Goal: Task Accomplishment & Management: Use online tool/utility

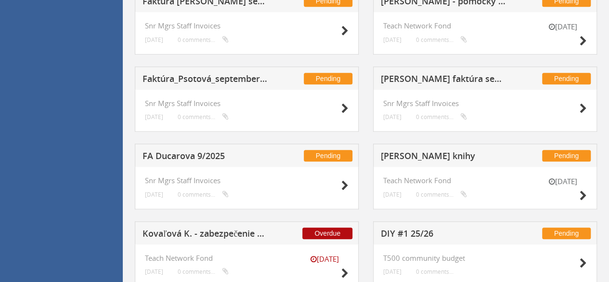
scroll to position [380, 0]
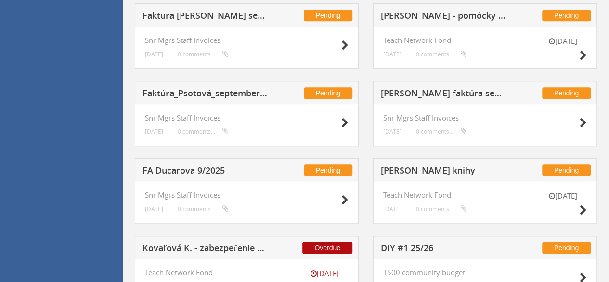
click at [185, 168] on h5 "FA Ducarova 9/2025" at bounding box center [205, 172] width 125 height 12
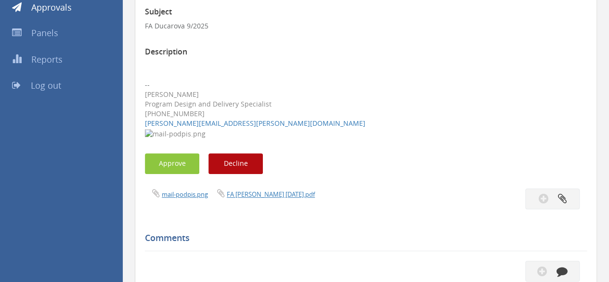
scroll to position [140, 0]
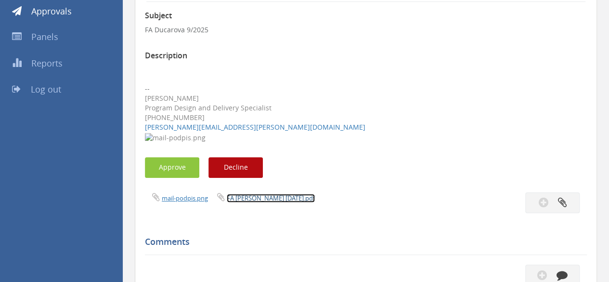
click at [279, 198] on link "FA [PERSON_NAME] [DATE].pdf" at bounding box center [271, 198] width 88 height 9
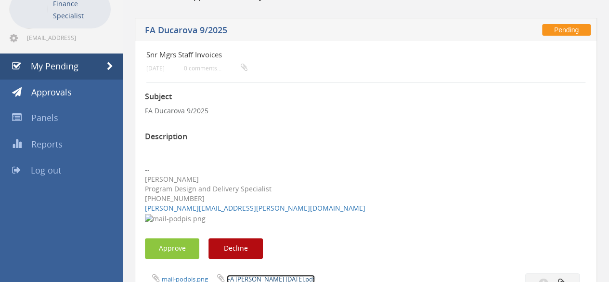
scroll to position [0, 0]
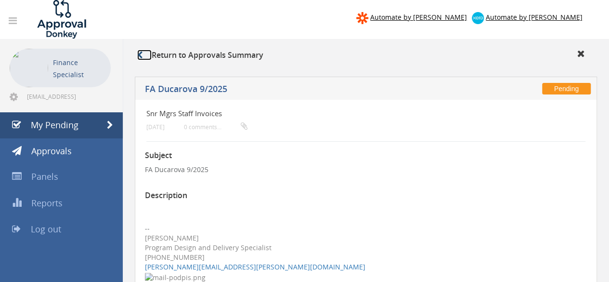
click at [138, 57] on icon at bounding box center [139, 55] width 5 height 8
click at [92, 127] on link "My Pending" at bounding box center [61, 125] width 123 height 26
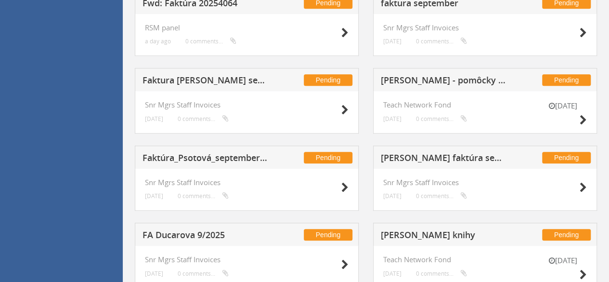
scroll to position [337, 0]
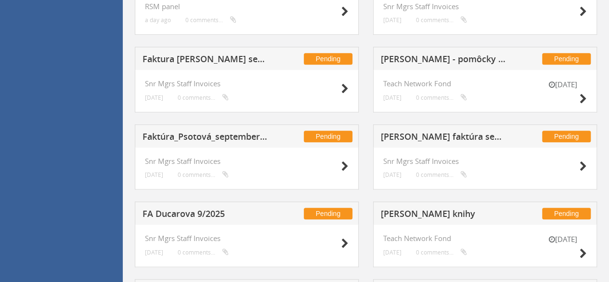
click at [418, 133] on h5 "[PERSON_NAME] faktúra september" at bounding box center [443, 138] width 125 height 12
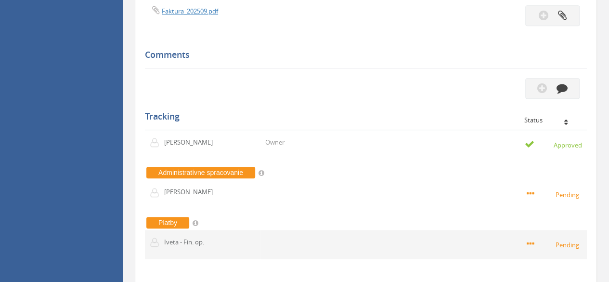
scroll to position [193, 0]
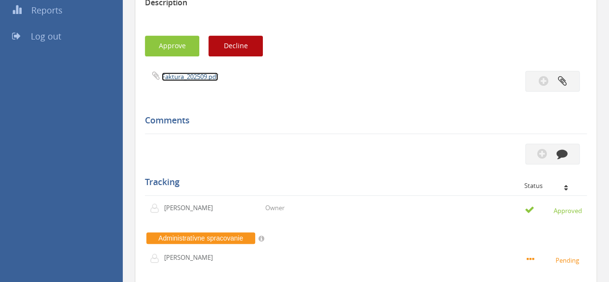
click at [192, 79] on link "Faktura_202509.pdf" at bounding box center [190, 76] width 56 height 9
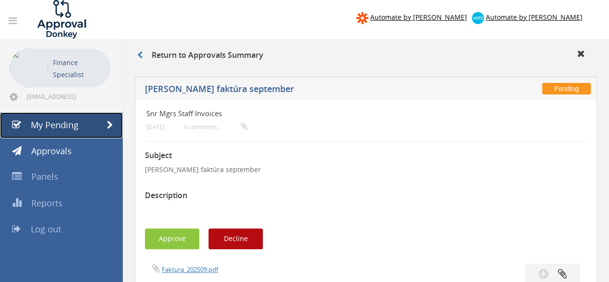
click at [40, 120] on span "My Pending" at bounding box center [55, 125] width 48 height 12
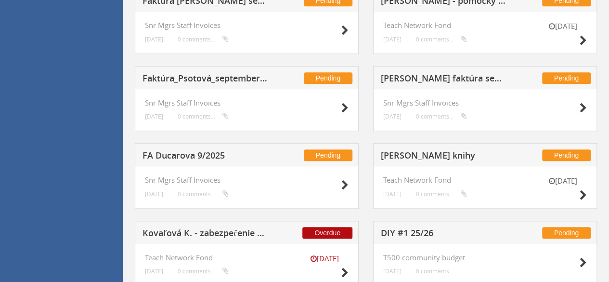
scroll to position [380, 0]
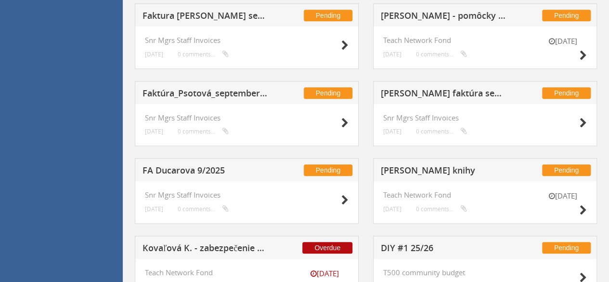
click at [151, 94] on h5 "Faktúra_Psotová_september_2025" at bounding box center [205, 95] width 125 height 12
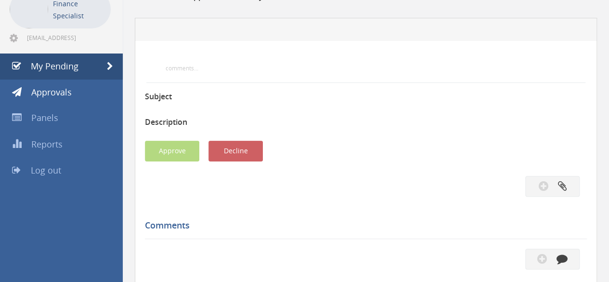
scroll to position [37, 0]
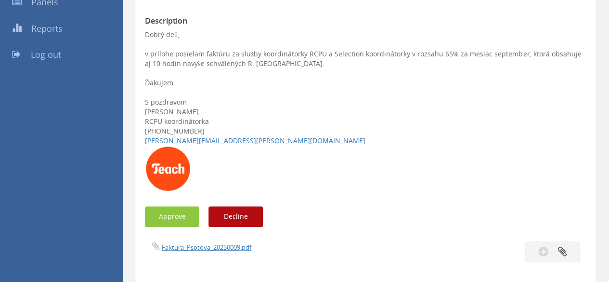
scroll to position [374, 0]
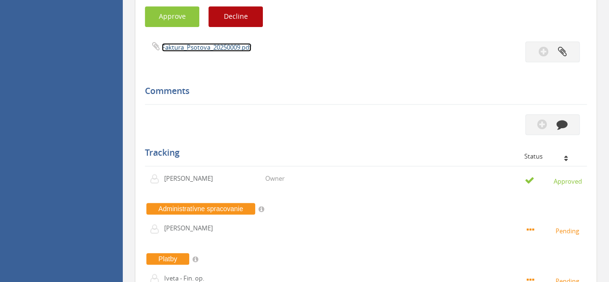
click at [186, 47] on link "Faktura_Psotova_20250009.pdf" at bounding box center [207, 47] width 90 height 9
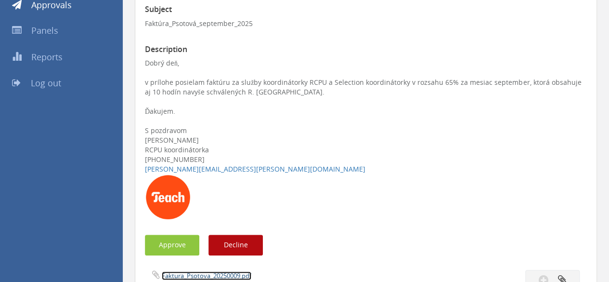
scroll to position [0, 0]
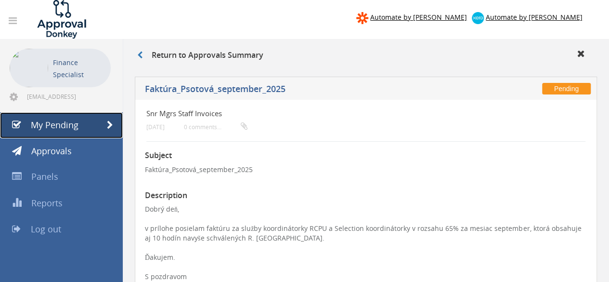
click at [63, 121] on span "My Pending" at bounding box center [55, 125] width 48 height 12
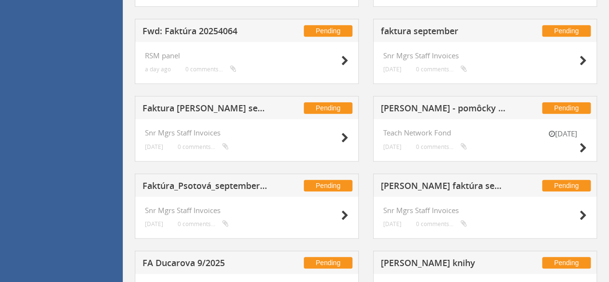
scroll to position [284, 0]
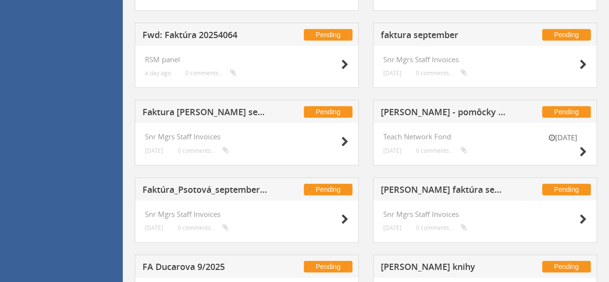
click at [216, 111] on h5 "Faktura [PERSON_NAME] september 100%" at bounding box center [205, 113] width 125 height 12
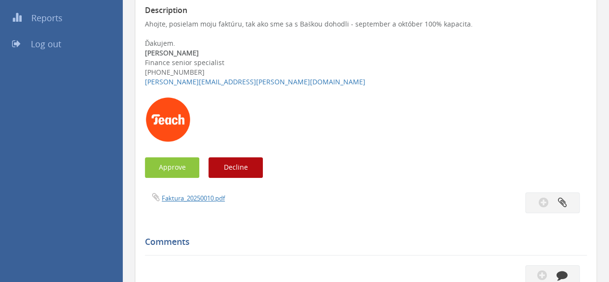
scroll to position [188, 0]
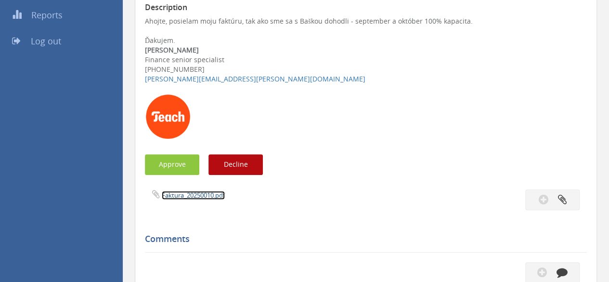
click at [190, 191] on link "Faktura_20250010.pdf" at bounding box center [193, 195] width 63 height 9
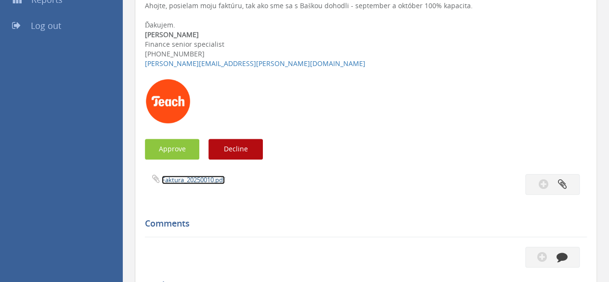
scroll to position [0, 0]
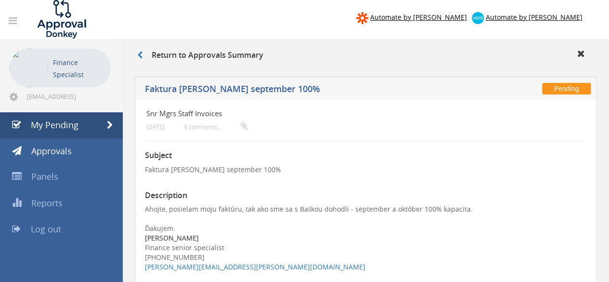
click at [141, 50] on div "Return to Approvals Summary" at bounding box center [366, 57] width 472 height 16
click at [96, 130] on link "My Pending" at bounding box center [61, 125] width 123 height 26
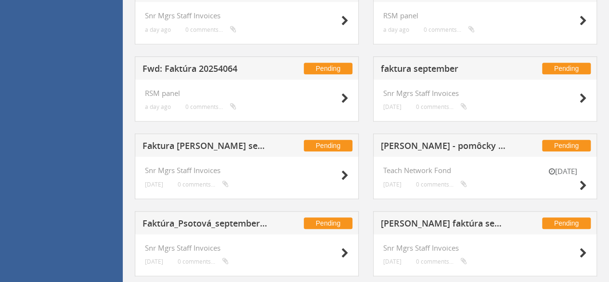
scroll to position [236, 0]
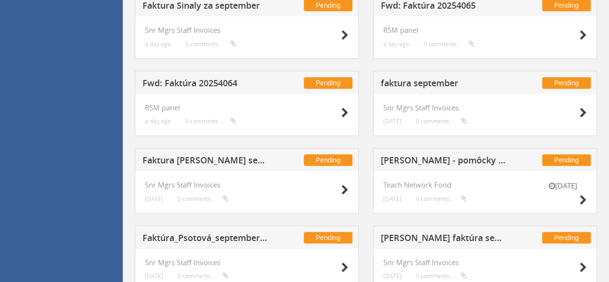
click at [419, 79] on h5 "faktura september" at bounding box center [443, 85] width 125 height 12
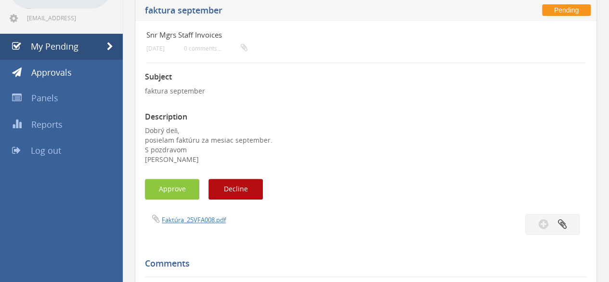
scroll to position [92, 0]
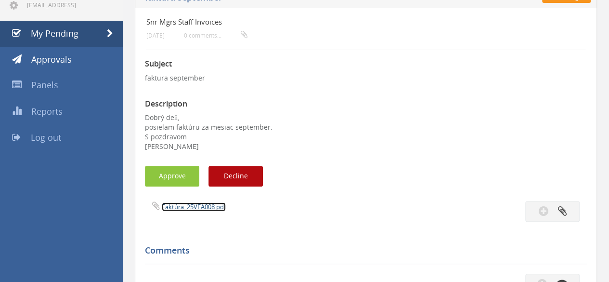
click at [189, 207] on link "Faktúra_25VFA008.pdf" at bounding box center [194, 206] width 64 height 9
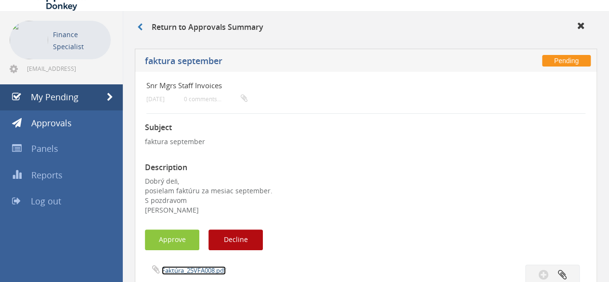
scroll to position [0, 0]
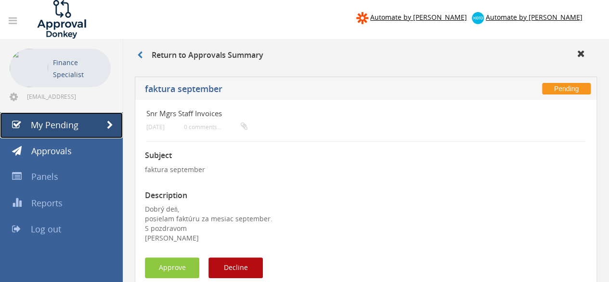
click at [44, 131] on link "My Pending" at bounding box center [61, 125] width 123 height 26
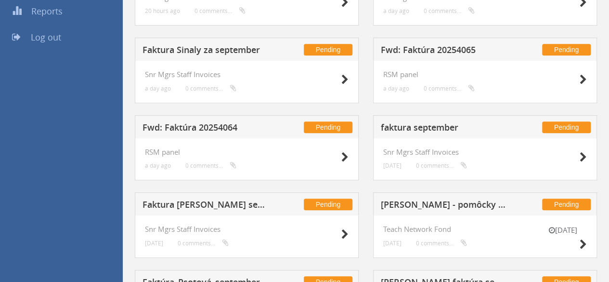
scroll to position [193, 0]
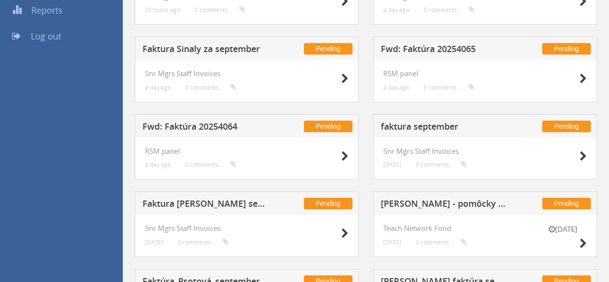
click at [176, 123] on h5 "Fwd: Faktúra 20254064" at bounding box center [205, 128] width 125 height 12
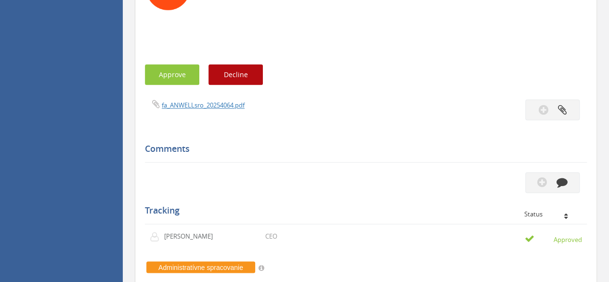
scroll to position [674, 0]
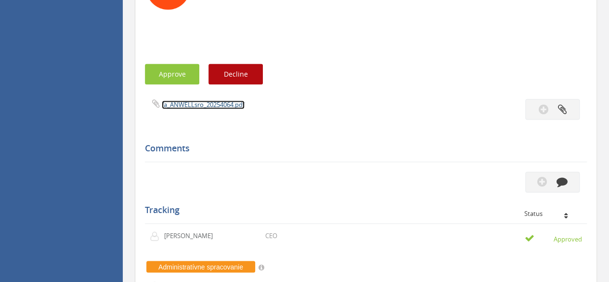
click at [204, 102] on link "fa_ANWELLsro_20254064.pdf" at bounding box center [203, 104] width 83 height 9
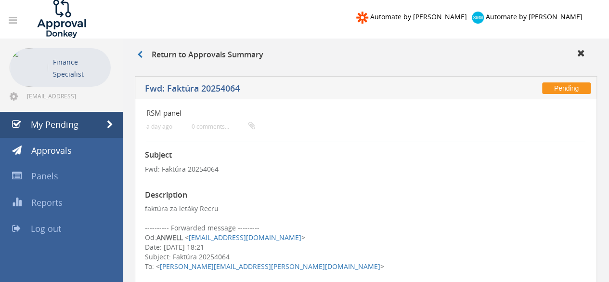
scroll to position [0, 0]
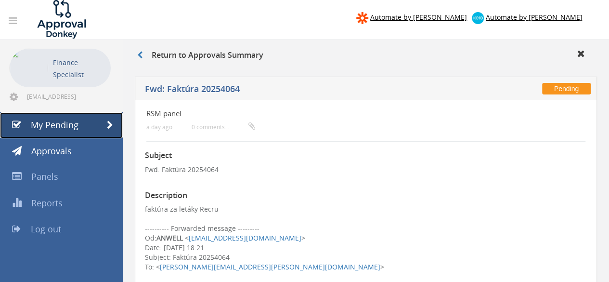
click at [63, 132] on link "My Pending" at bounding box center [61, 125] width 123 height 26
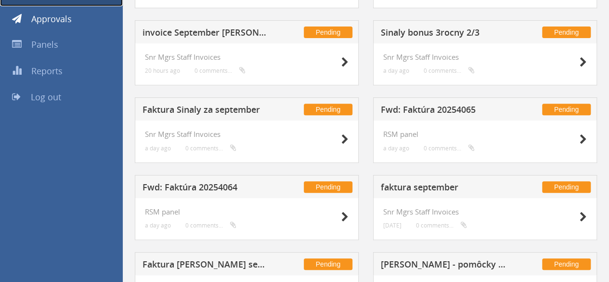
scroll to position [144, 0]
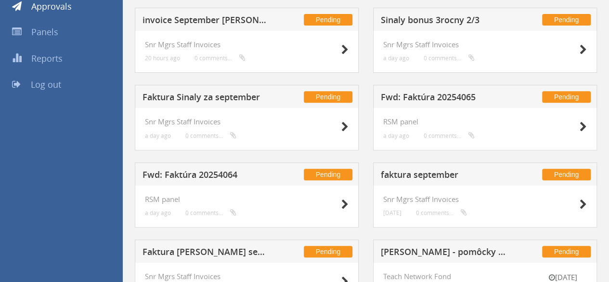
click at [203, 172] on h5 "Fwd: Faktúra 20254064" at bounding box center [205, 176] width 125 height 12
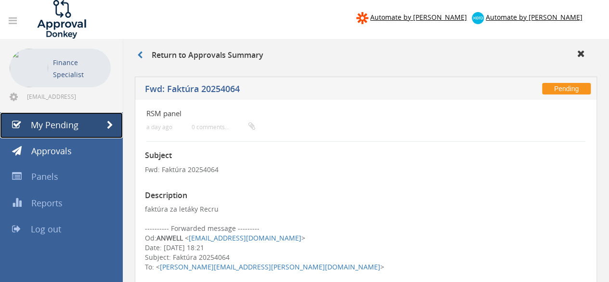
click at [70, 126] on span "My Pending" at bounding box center [55, 125] width 48 height 12
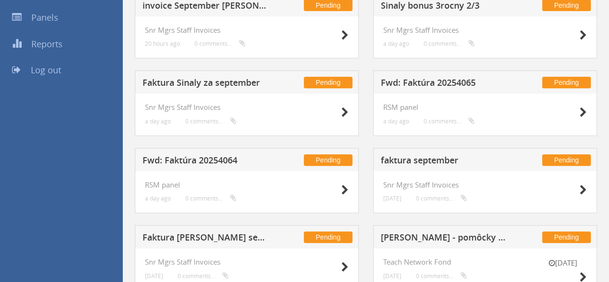
scroll to position [144, 0]
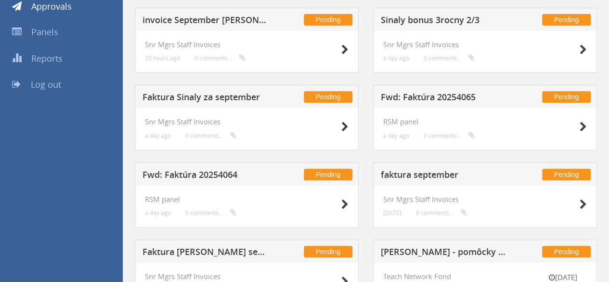
click at [446, 99] on h5 "Fwd: Faktúra 20254065" at bounding box center [443, 98] width 125 height 12
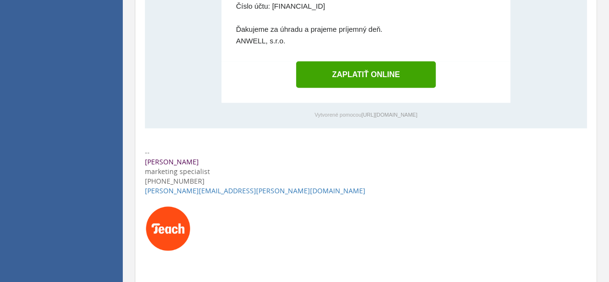
scroll to position [578, 0]
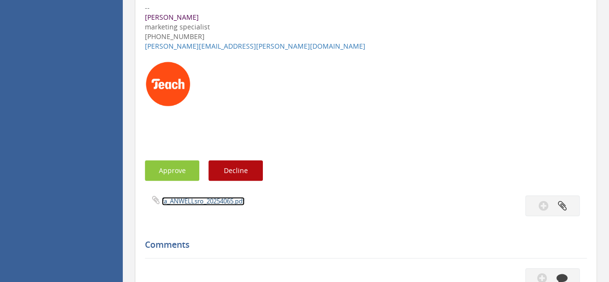
click at [197, 197] on link "fa_ANWELLsro_20254065.pdf" at bounding box center [203, 201] width 83 height 9
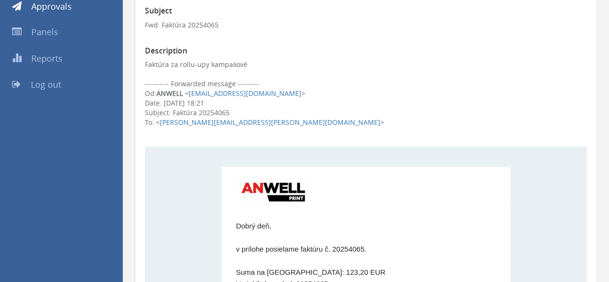
scroll to position [0, 0]
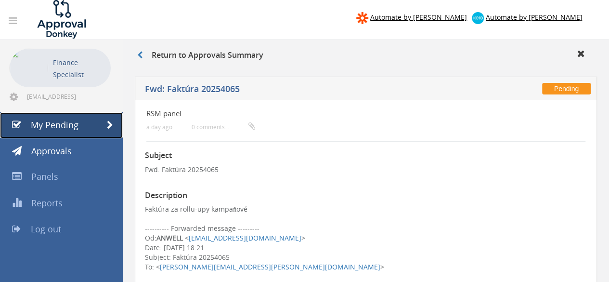
click at [70, 121] on span "My Pending" at bounding box center [55, 125] width 48 height 12
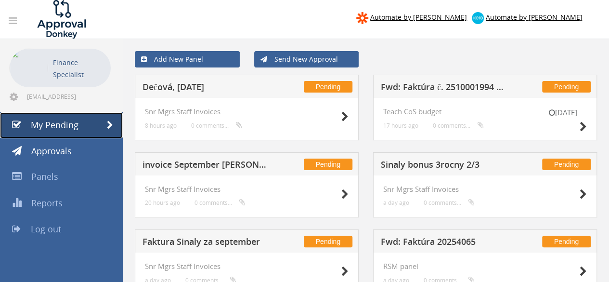
click at [0, 112] on link "My Pending" at bounding box center [61, 125] width 123 height 26
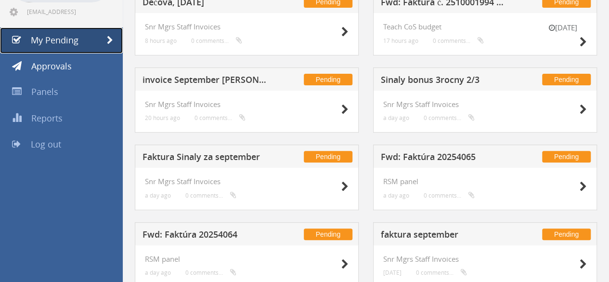
scroll to position [96, 0]
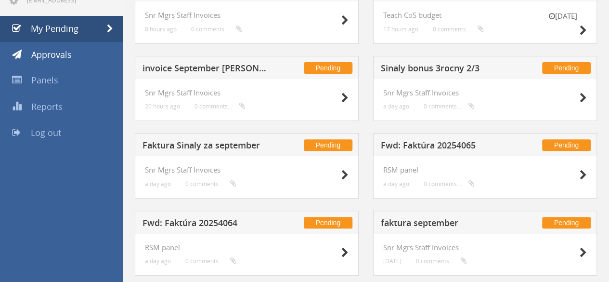
click at [414, 208] on div "Pending Fwd: Faktúra 20254065 RSM panel a day ago 0 comments..." at bounding box center [485, 172] width 238 height 78
click at [199, 141] on h5 "Faktura Sinaly za september" at bounding box center [205, 147] width 125 height 12
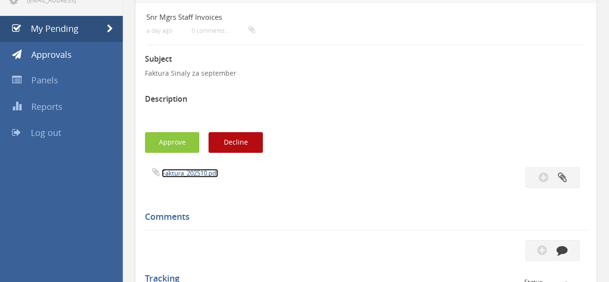
click at [185, 173] on link "Faktura_202510.pdf" at bounding box center [190, 173] width 56 height 9
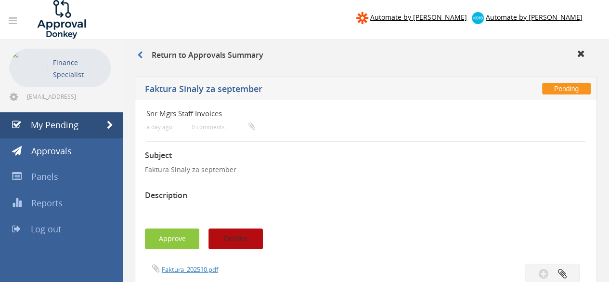
click at [240, 240] on button "Decline" at bounding box center [236, 238] width 54 height 21
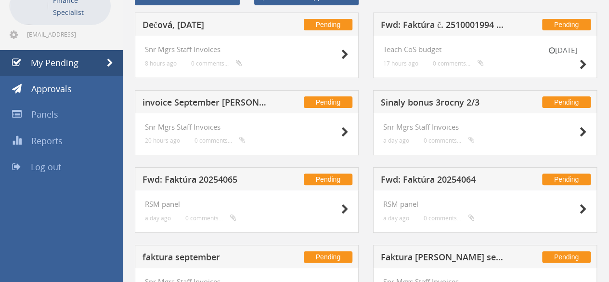
scroll to position [48, 0]
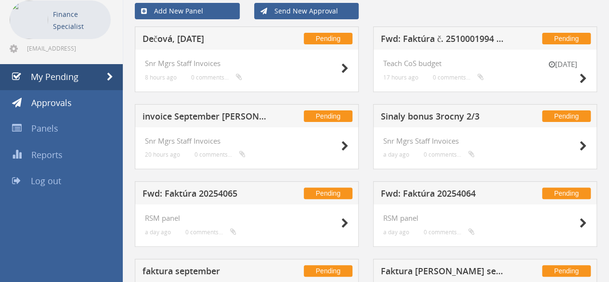
click at [420, 114] on h5 "Sinaly bonus 3rocny 2/3" at bounding box center [443, 118] width 125 height 12
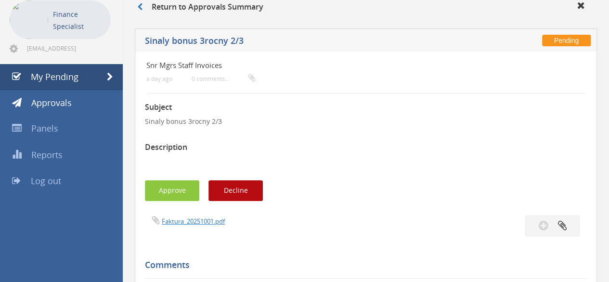
scroll to position [96, 0]
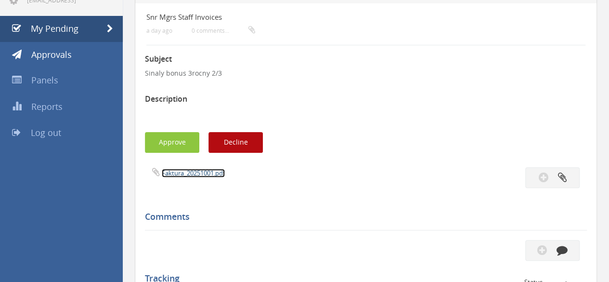
click at [170, 172] on link "Faktura_20251001.pdf" at bounding box center [193, 173] width 63 height 9
click at [88, 29] on link "My Pending" at bounding box center [61, 29] width 123 height 26
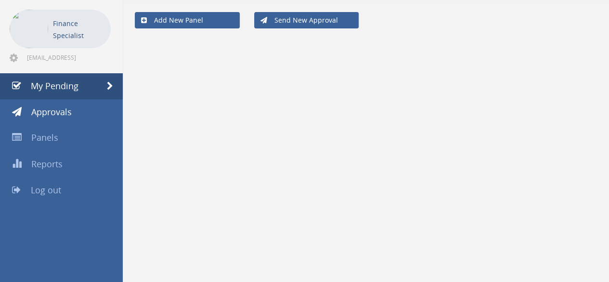
scroll to position [39, 0]
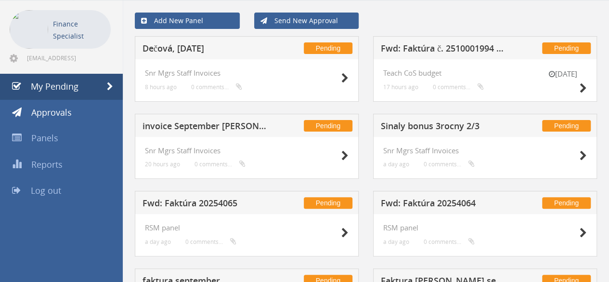
click at [237, 122] on h5 "invoice September [PERSON_NAME]" at bounding box center [205, 127] width 125 height 12
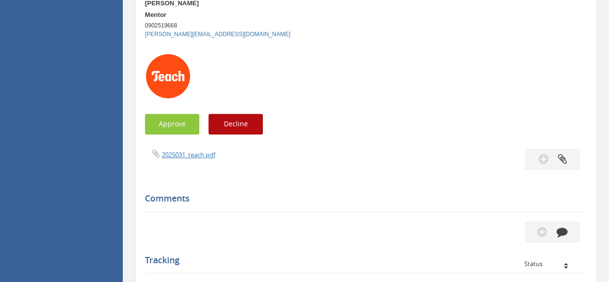
scroll to position [279, 0]
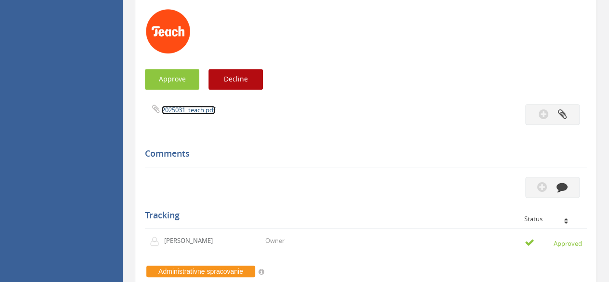
click at [173, 110] on link "2025031_teach.pdf" at bounding box center [188, 109] width 53 height 9
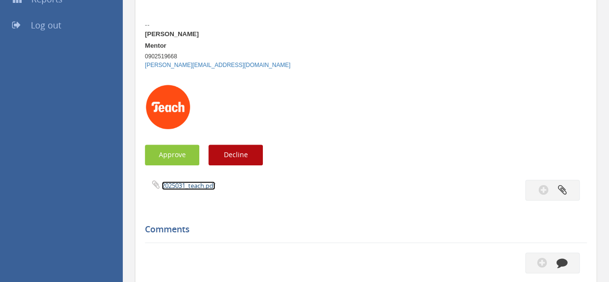
scroll to position [0, 0]
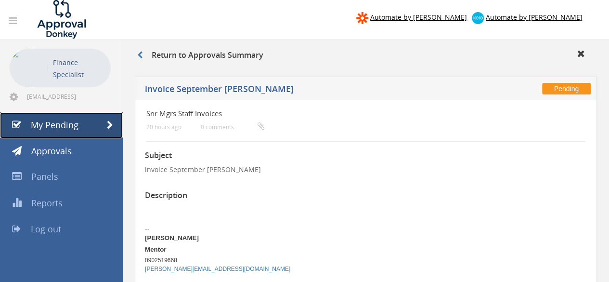
click at [43, 125] on span "My Pending" at bounding box center [55, 125] width 48 height 12
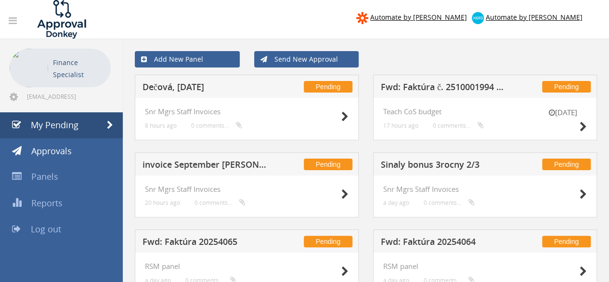
click at [451, 84] on h5 "Fwd: Faktúra č. 2510001994 | MultiSport" at bounding box center [443, 88] width 125 height 12
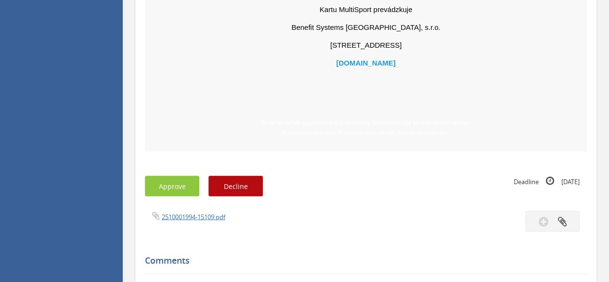
scroll to position [819, 0]
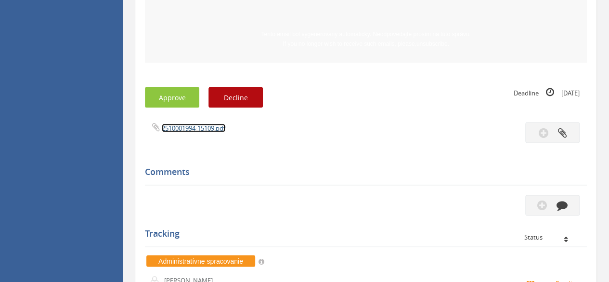
click at [200, 129] on link "2510001994-15109.pdf" at bounding box center [194, 127] width 64 height 9
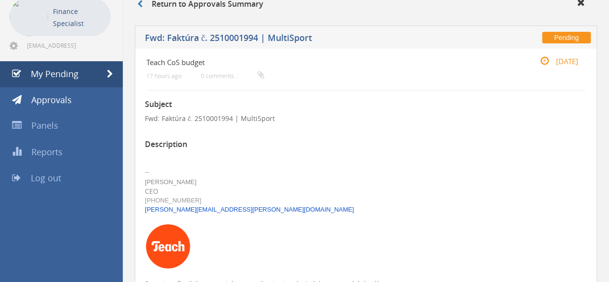
scroll to position [0, 0]
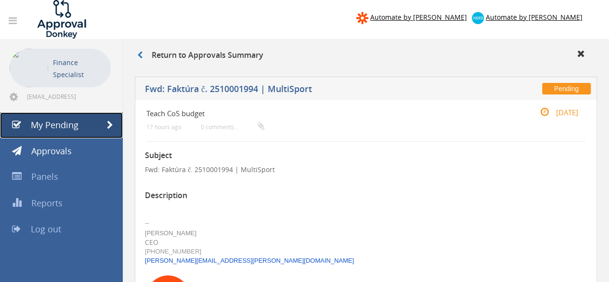
click at [74, 122] on span "My Pending" at bounding box center [55, 125] width 48 height 12
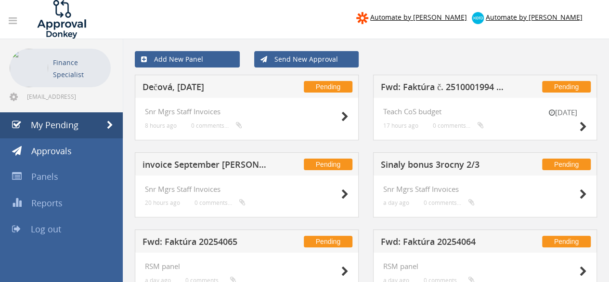
click at [189, 88] on h5 "Dečová, [DATE]" at bounding box center [205, 88] width 125 height 12
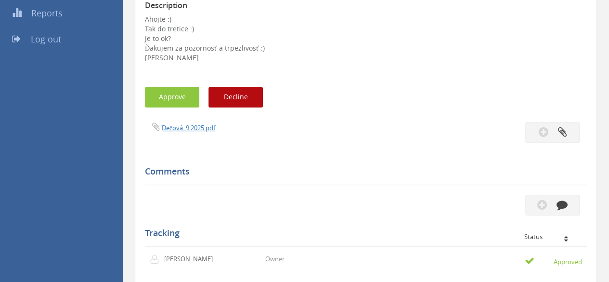
scroll to position [193, 0]
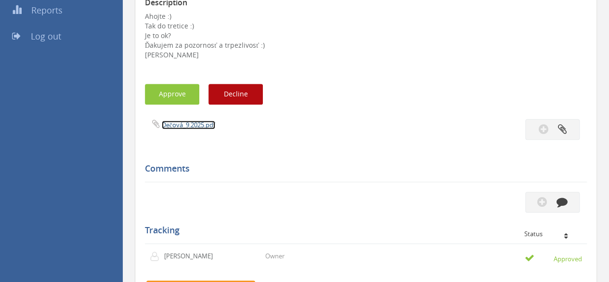
click at [177, 124] on link "Dečová_9.2025.pdf" at bounding box center [188, 124] width 53 height 9
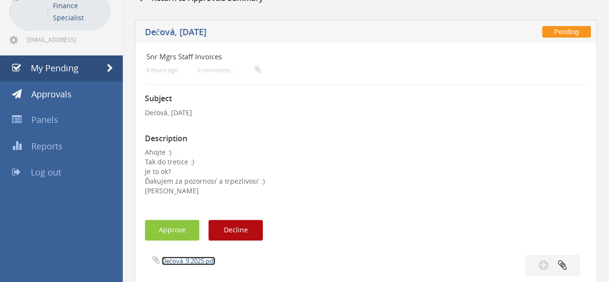
scroll to position [0, 0]
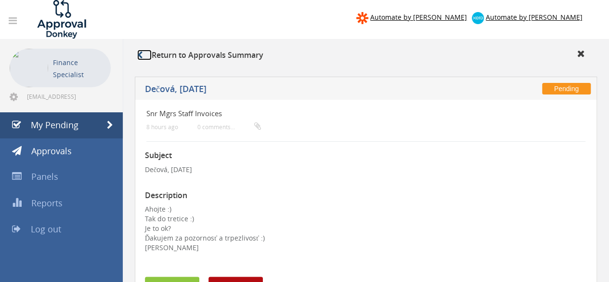
click at [139, 54] on icon at bounding box center [139, 55] width 5 height 8
click at [59, 124] on span "My Pending" at bounding box center [55, 125] width 48 height 12
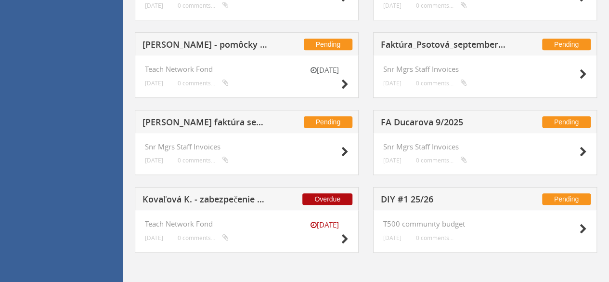
click at [213, 120] on h5 "[PERSON_NAME] faktúra september" at bounding box center [205, 124] width 125 height 12
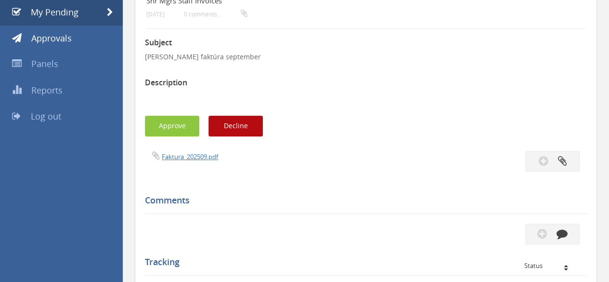
scroll to position [111, 0]
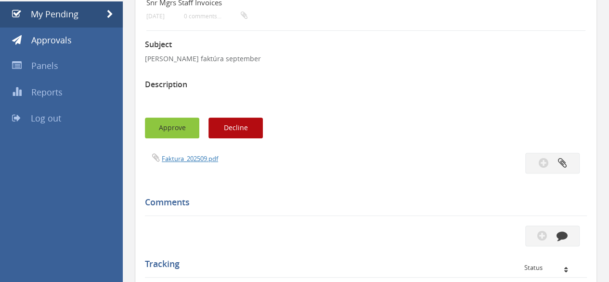
click at [175, 133] on button "Approve" at bounding box center [172, 128] width 54 height 21
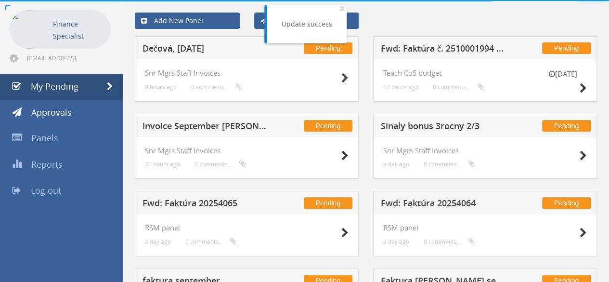
scroll to position [111, 0]
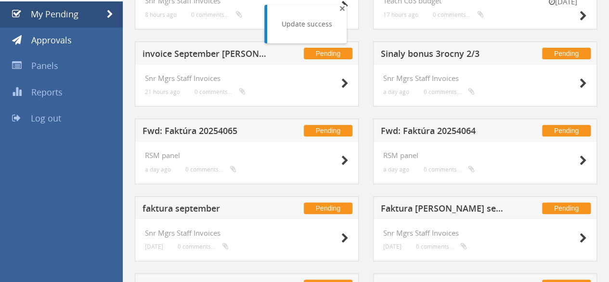
click at [341, 11] on span "×" at bounding box center [343, 7] width 6 height 13
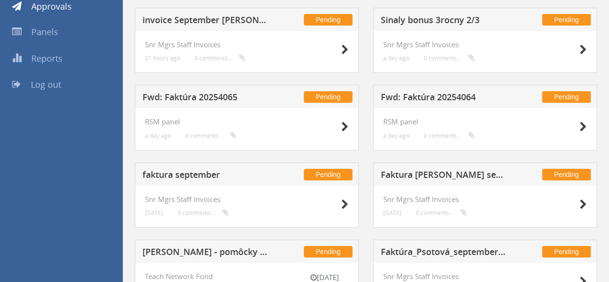
scroll to position [0, 0]
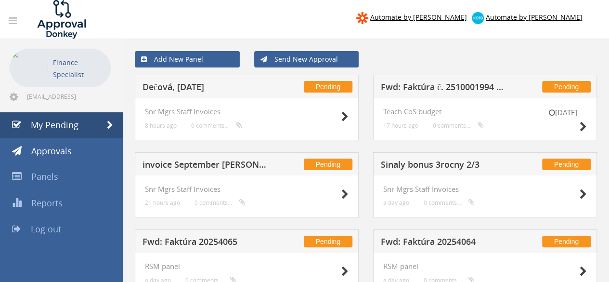
click at [223, 83] on h5 "Dečová, [DATE]" at bounding box center [205, 88] width 125 height 12
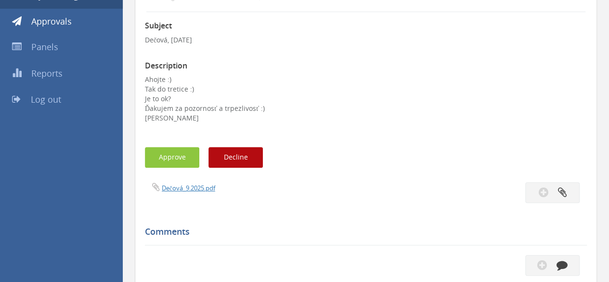
scroll to position [144, 0]
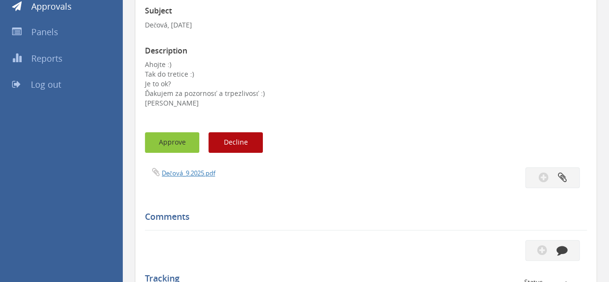
click at [186, 146] on button "Approve" at bounding box center [172, 142] width 54 height 21
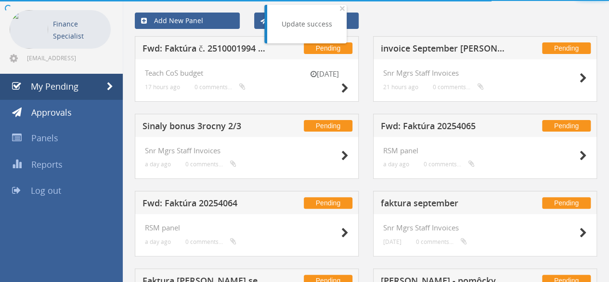
scroll to position [144, 0]
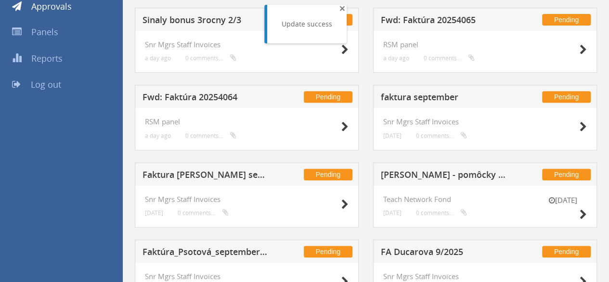
click at [341, 7] on span "×" at bounding box center [343, 7] width 6 height 13
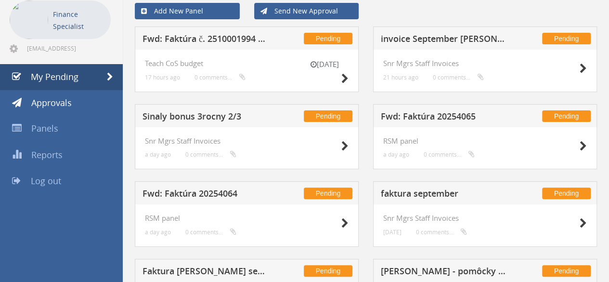
scroll to position [0, 0]
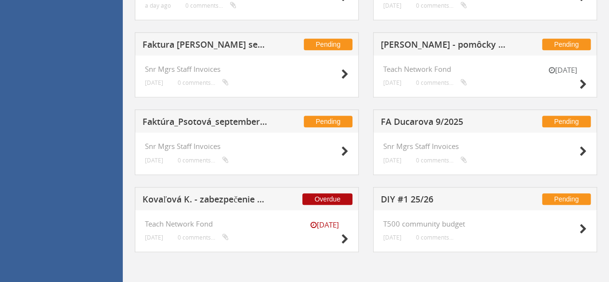
click at [450, 119] on h5 "FA Ducarova 9/2025" at bounding box center [443, 123] width 125 height 12
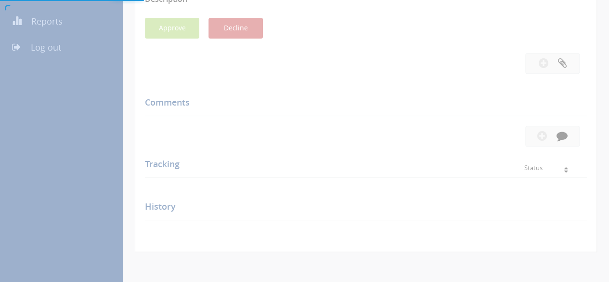
scroll to position [275, 0]
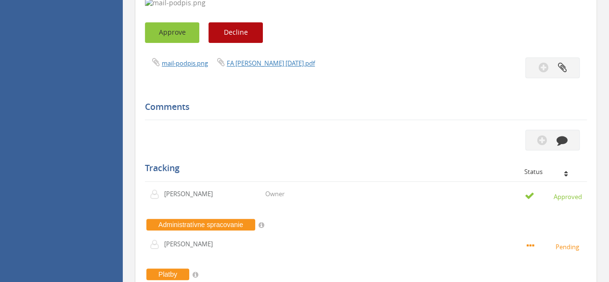
click at [174, 37] on button "Approve" at bounding box center [172, 32] width 54 height 21
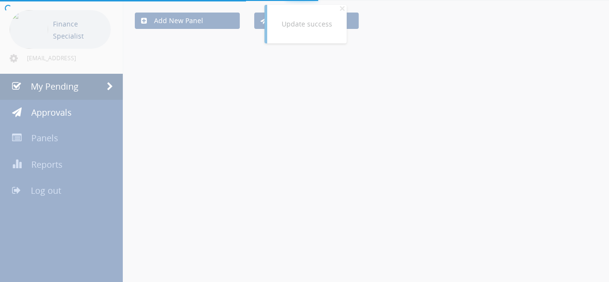
scroll to position [275, 0]
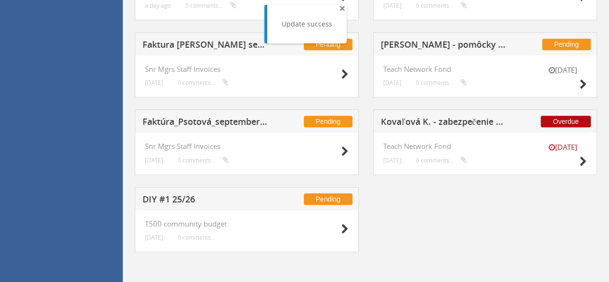
click at [340, 9] on span "×" at bounding box center [343, 7] width 6 height 13
